Goal: Task Accomplishment & Management: Use online tool/utility

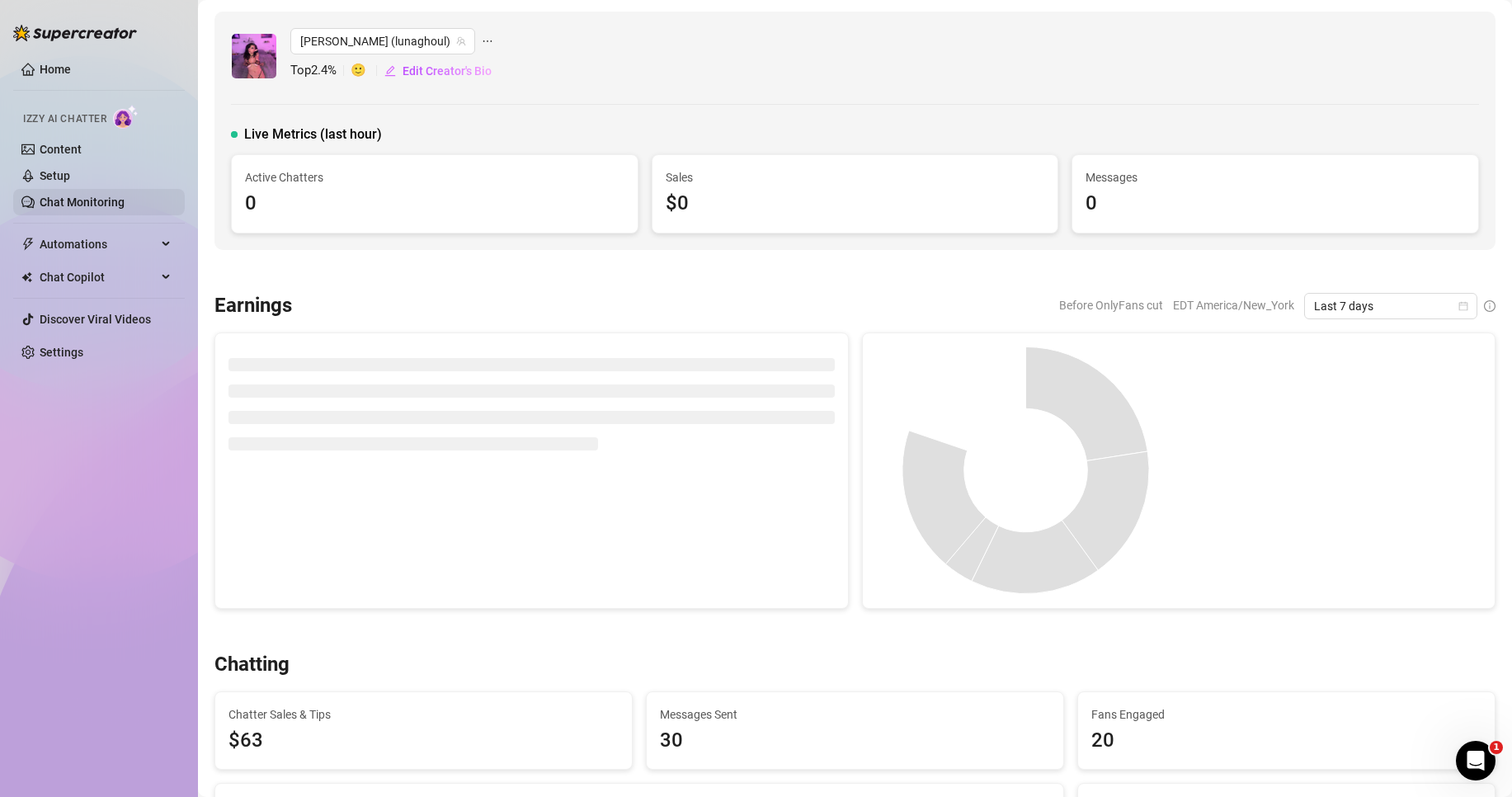
click at [89, 198] on link "Chat Monitoring" at bounding box center [81, 202] width 85 height 13
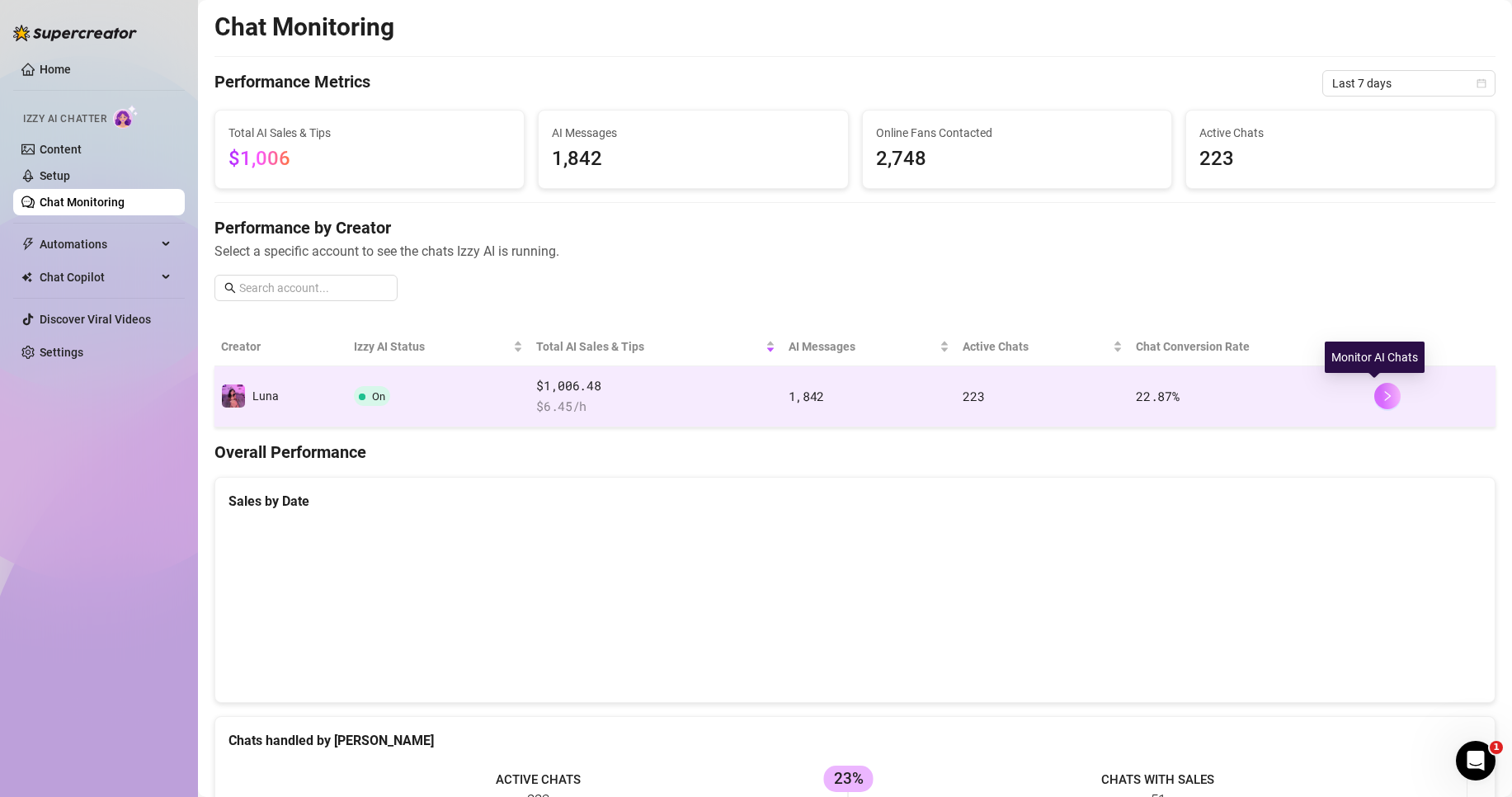
click at [1380, 402] on button "button" at bounding box center [1387, 395] width 26 height 26
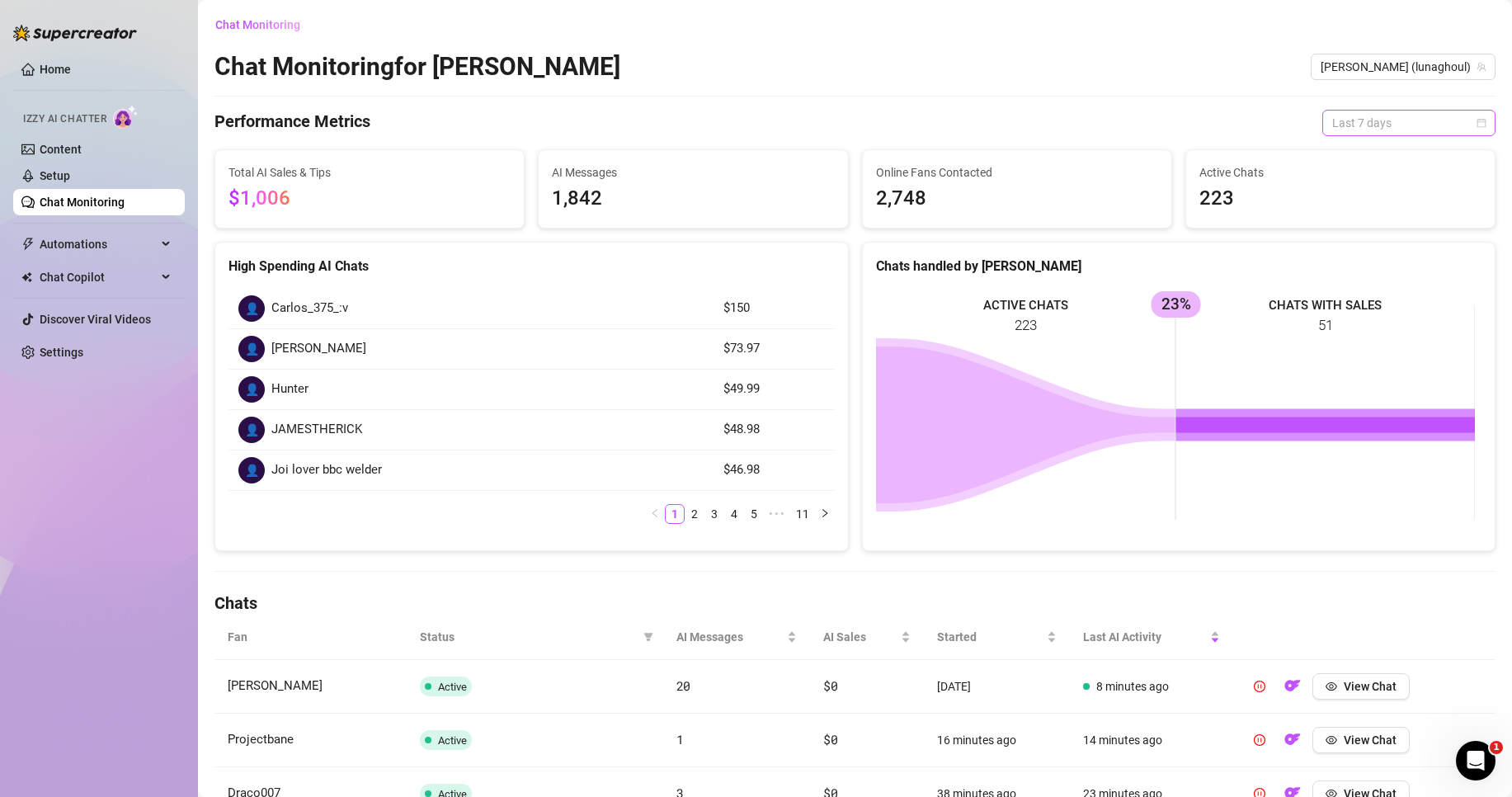
click at [1345, 125] on span "Last 7 days" at bounding box center [1409, 123] width 154 height 24
click at [1345, 155] on div "Last 24 hours" at bounding box center [1394, 155] width 147 height 18
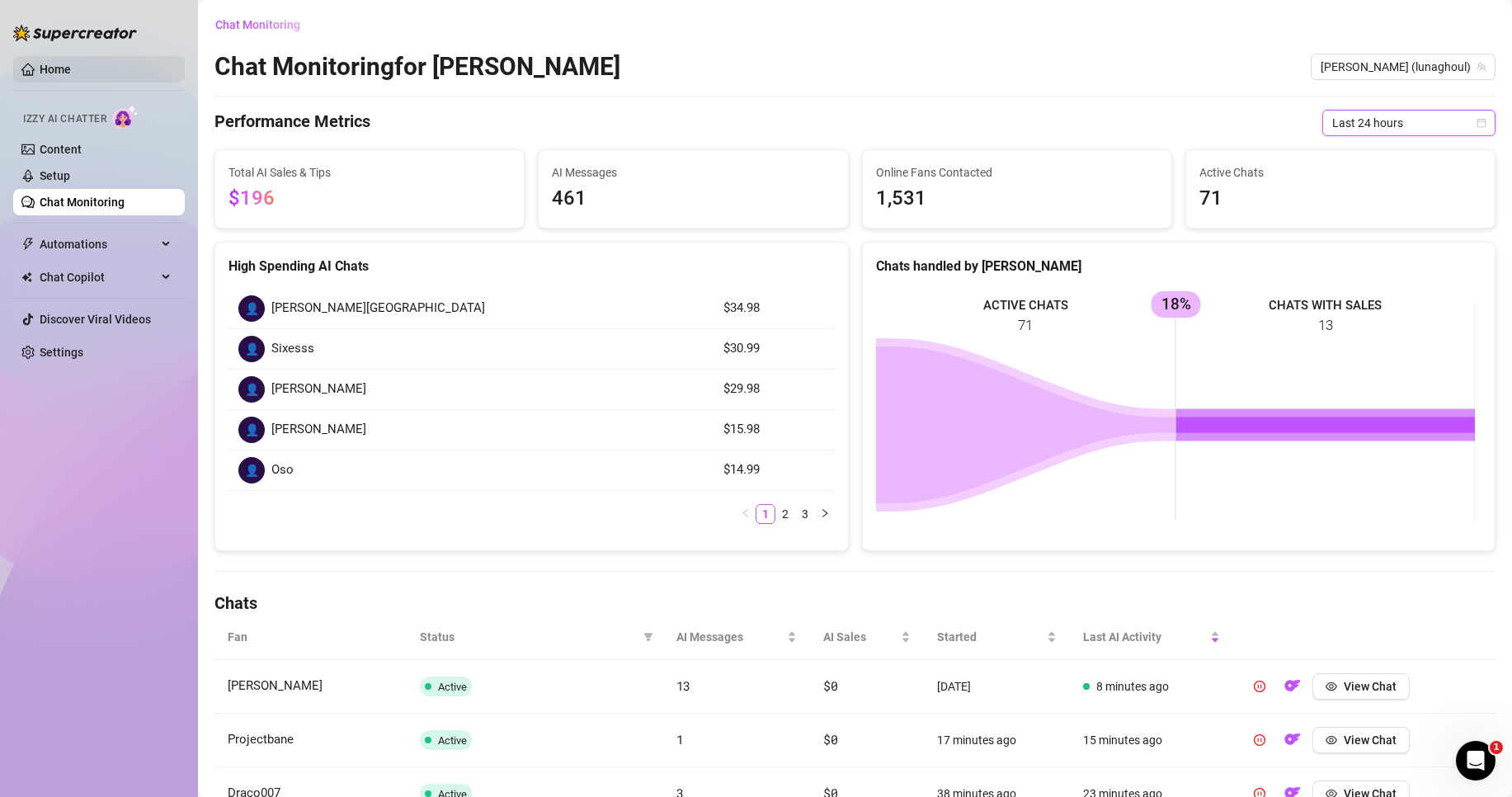
click at [52, 63] on link "Home" at bounding box center [55, 69] width 31 height 13
